Goal: Task Accomplishment & Management: Use online tool/utility

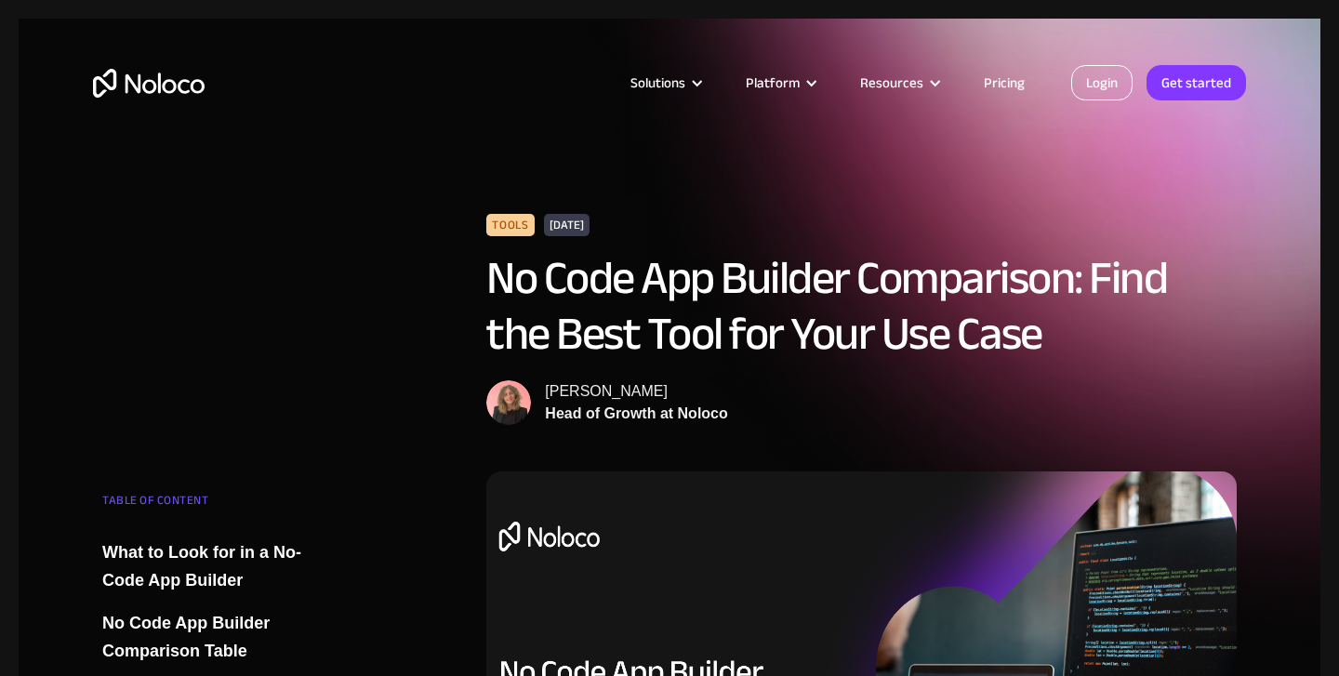
click at [1106, 86] on link "Login" at bounding box center [1101, 82] width 61 height 35
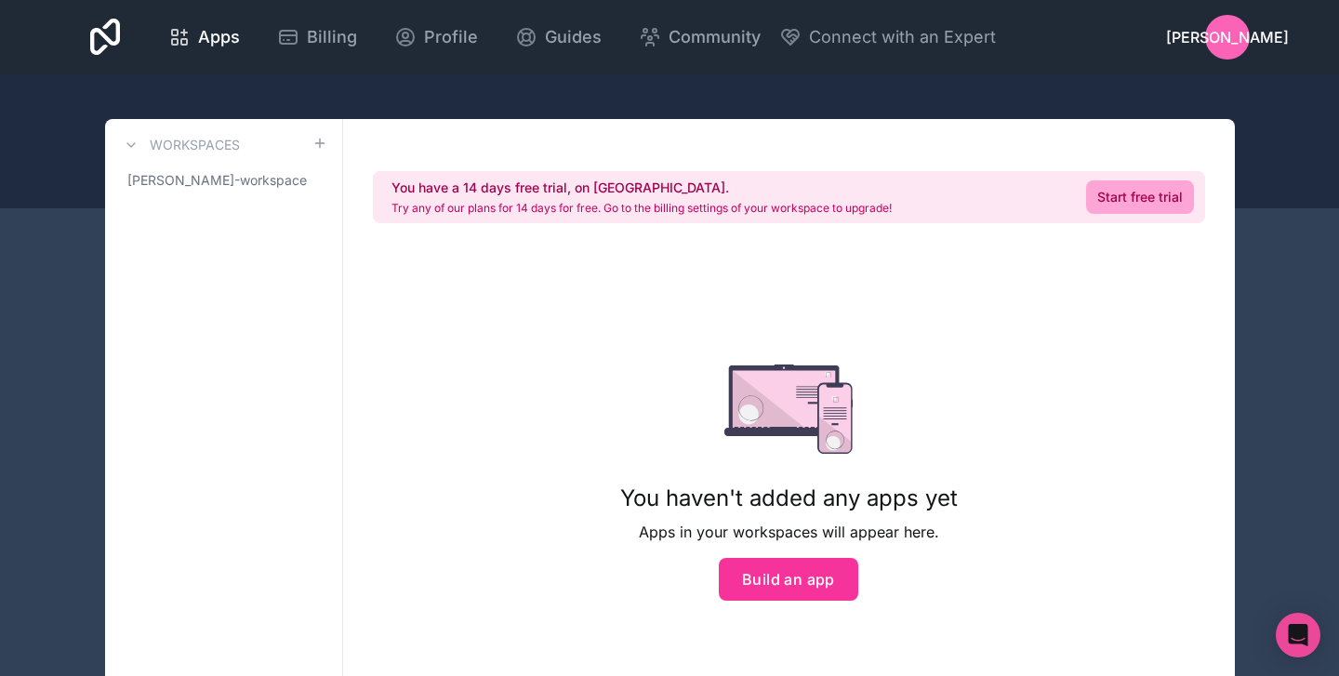
click at [419, 311] on div "You have a 14 days free trial, on us. Try any of our plans for 14 days for free…" at bounding box center [789, 434] width 892 height 630
click at [791, 572] on button "Build an app" at bounding box center [788, 579] width 139 height 43
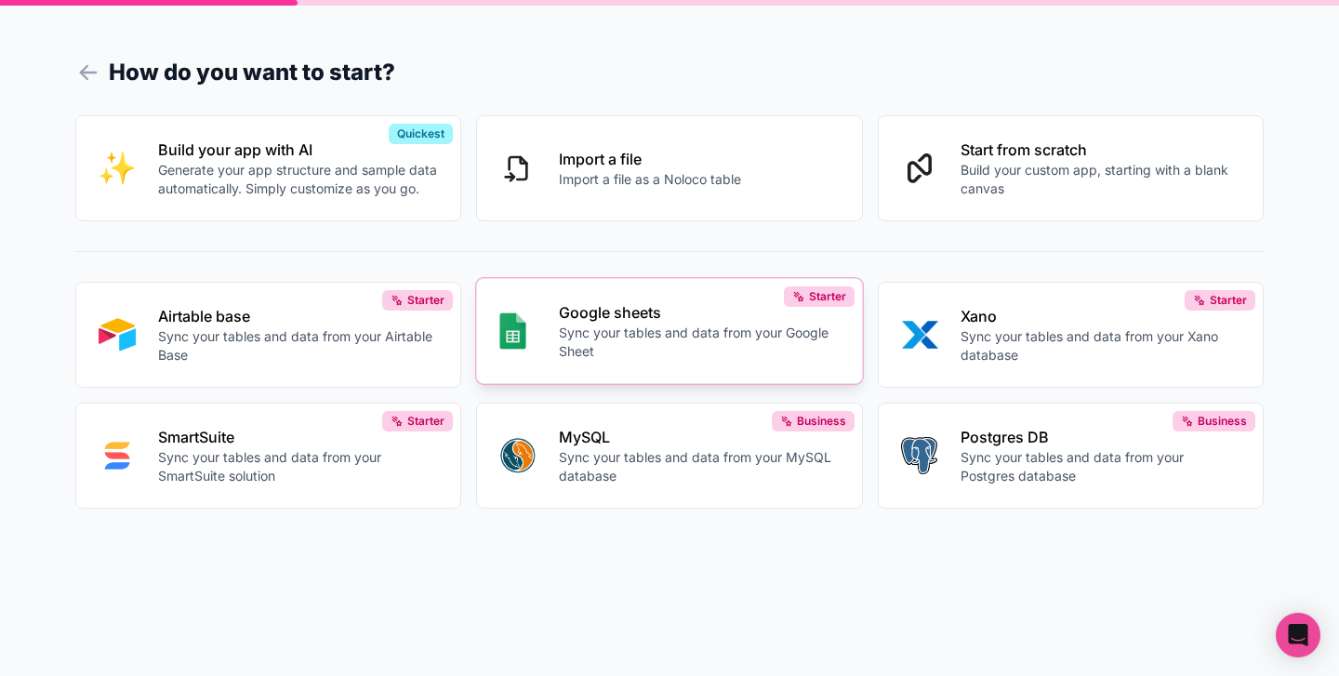
click at [650, 337] on p "Sync your tables and data from your Google Sheet" at bounding box center [699, 342] width 281 height 37
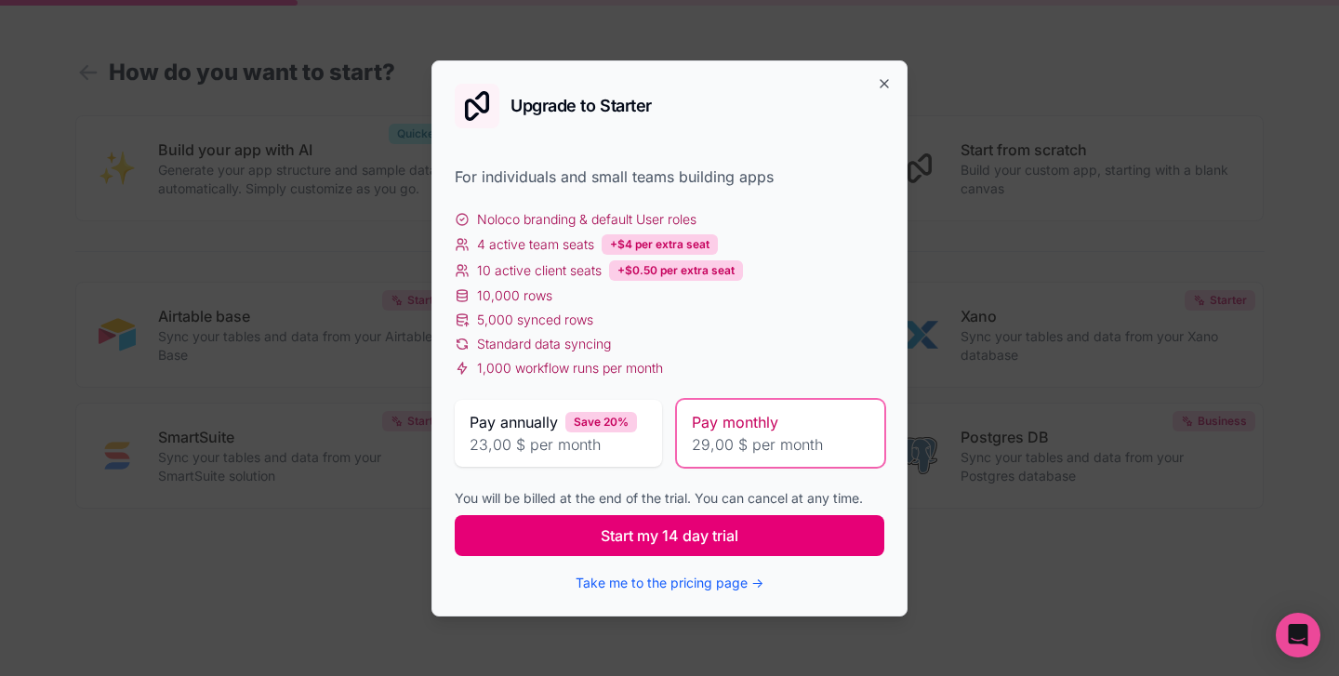
click at [654, 539] on span "Start my 14 day trial" at bounding box center [670, 535] width 138 height 22
